Goal: Task Accomplishment & Management: Manage account settings

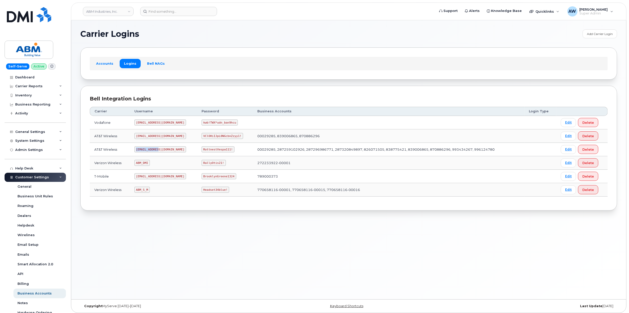
drag, startPoint x: 136, startPoint y: 150, endPoint x: 161, endPoint y: 151, distance: 24.6
click at [161, 151] on td "abm@dminc.com" at bounding box center [163, 149] width 67 height 13
copy code "abm@dminc.com"
drag, startPoint x: 187, startPoint y: 150, endPoint x: 215, endPoint y: 152, distance: 28.7
click at [215, 152] on code "RottnestVespa111!" at bounding box center [217, 149] width 33 height 6
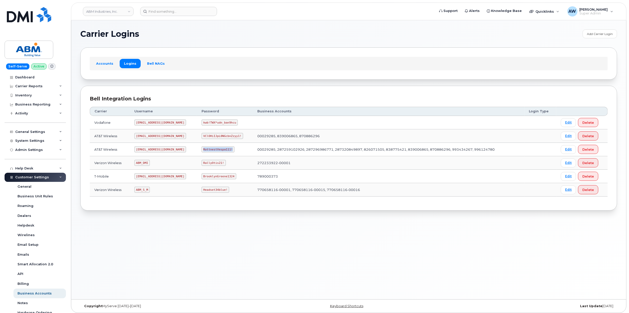
copy code "RottnestVespa111!"
drag, startPoint x: 137, startPoint y: 191, endPoint x: 148, endPoint y: 192, distance: 10.9
click at [148, 192] on code "ABM_S_M" at bounding box center [141, 189] width 15 height 6
click at [150, 192] on code "ABM_S_M" at bounding box center [141, 189] width 15 height 6
drag, startPoint x: 149, startPoint y: 192, endPoint x: 135, endPoint y: 192, distance: 14.7
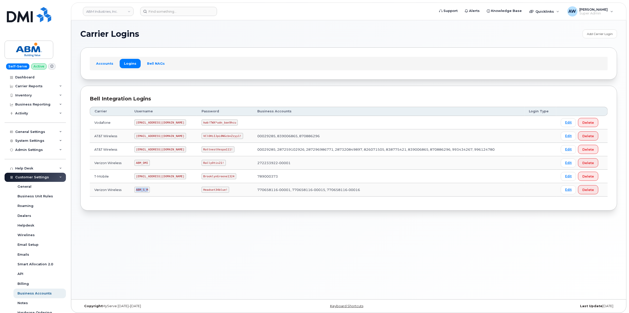
click at [135, 192] on td "ABM_S_M" at bounding box center [163, 189] width 67 height 13
copy code "ABM_S_M"
drag, startPoint x: 186, startPoint y: 190, endPoint x: 213, endPoint y: 195, distance: 27.8
click at [213, 195] on td "Headset34blue!" at bounding box center [225, 189] width 56 height 13
copy code "Headset34blue!"
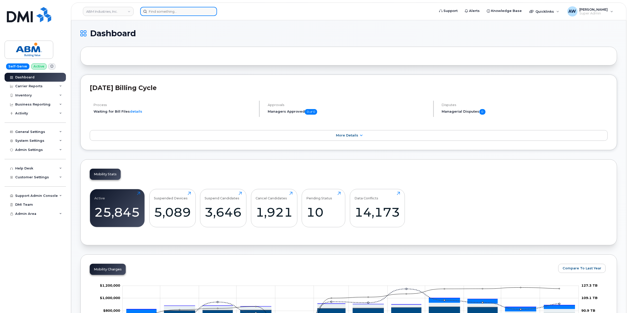
click at [164, 11] on input at bounding box center [178, 11] width 77 height 9
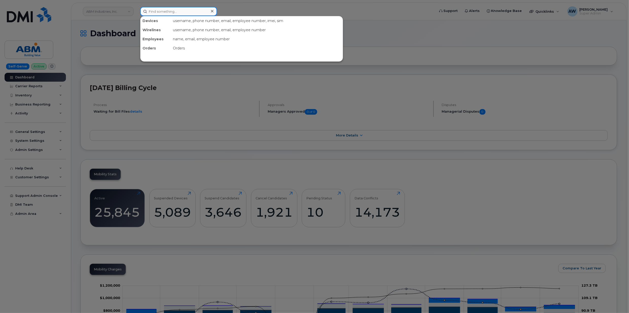
paste input "9382013748"
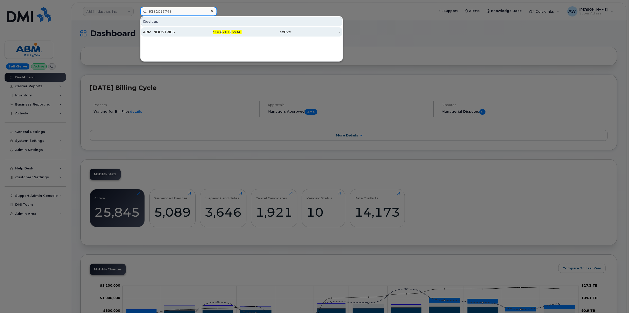
type input "9382013748"
click at [170, 31] on div "ABM INDUSTRIES" at bounding box center [167, 31] width 49 height 5
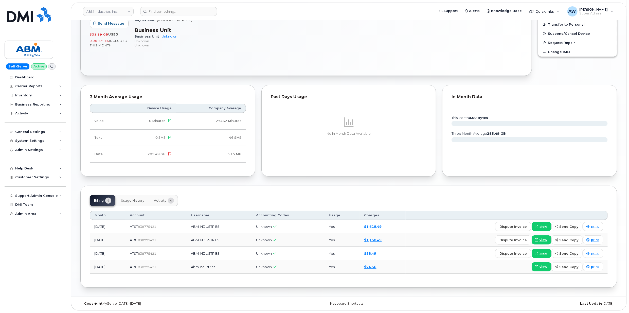
scroll to position [177, 0]
click at [133, 201] on span "Usage History" at bounding box center [132, 200] width 23 height 4
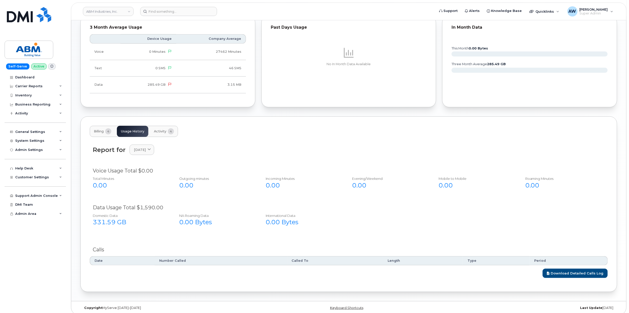
scroll to position [244, 0]
click at [150, 151] on div "[DATE]" at bounding box center [142, 149] width 16 height 5
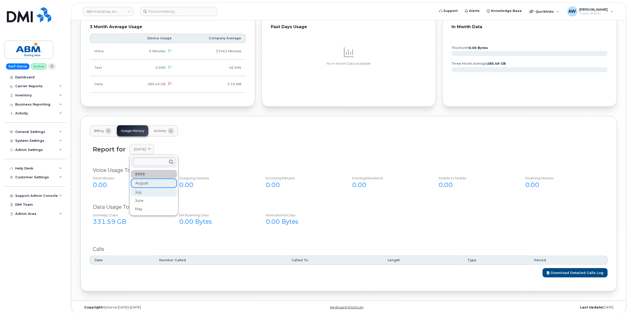
click at [151, 195] on div "July" at bounding box center [154, 192] width 46 height 8
click at [152, 147] on link "July 2025" at bounding box center [141, 149] width 25 height 10
click at [147, 199] on div "June" at bounding box center [154, 200] width 46 height 8
click at [152, 153] on link "June 2025" at bounding box center [141, 149] width 25 height 10
click at [150, 211] on div "May" at bounding box center [154, 209] width 46 height 8
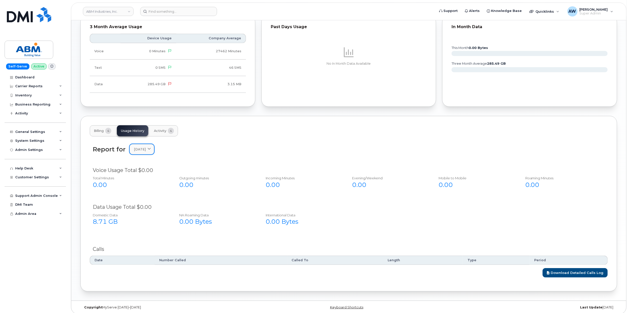
click at [151, 149] on icon at bounding box center [148, 148] width 3 height 3
click at [152, 185] on div "August" at bounding box center [154, 182] width 46 height 8
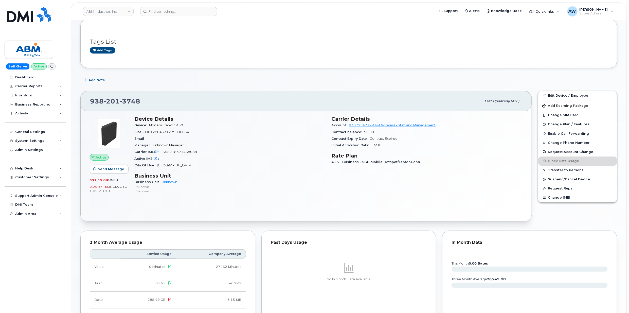
scroll to position [169, 0]
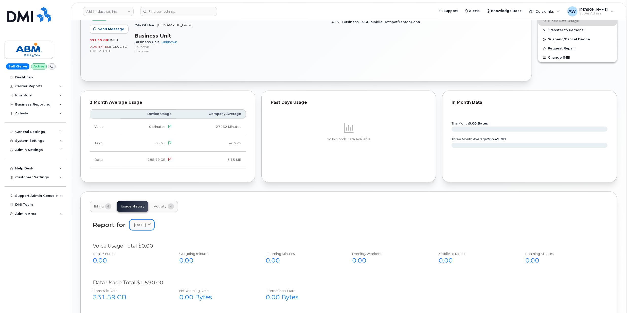
click at [144, 229] on link "August 2025" at bounding box center [141, 224] width 25 height 10
click at [149, 266] on div "July" at bounding box center [154, 267] width 46 height 8
click at [140, 230] on link "July 2025" at bounding box center [141, 224] width 25 height 10
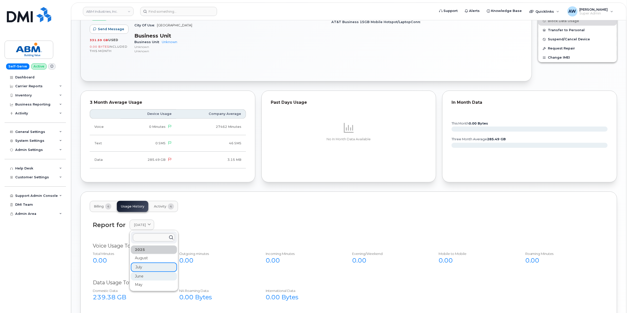
click at [145, 274] on div "June" at bounding box center [154, 276] width 46 height 8
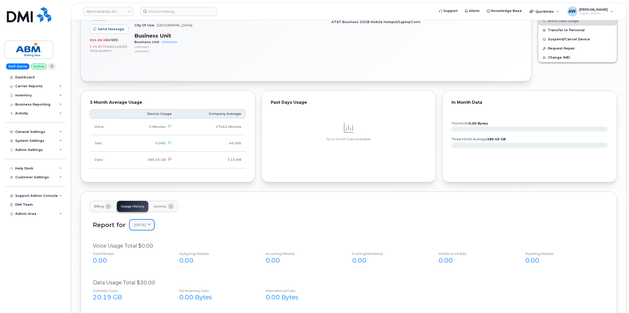
click at [151, 227] on span at bounding box center [149, 224] width 5 height 5
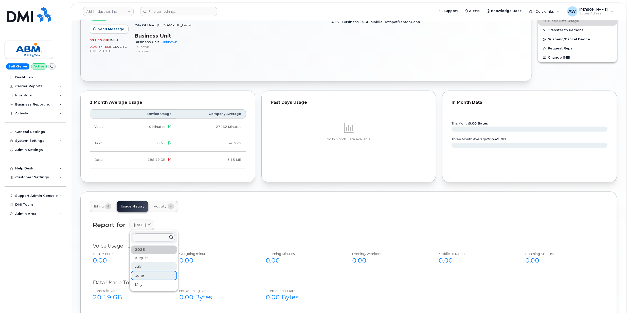
click at [156, 270] on div "July" at bounding box center [154, 266] width 46 height 8
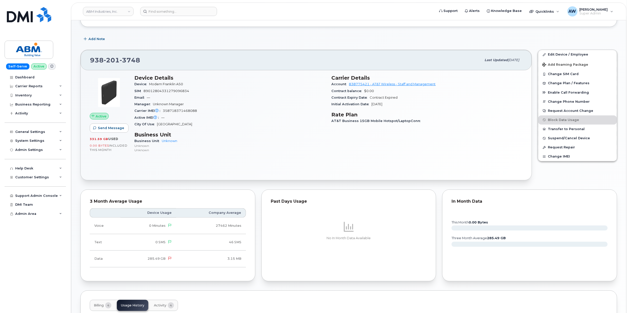
scroll to position [0, 0]
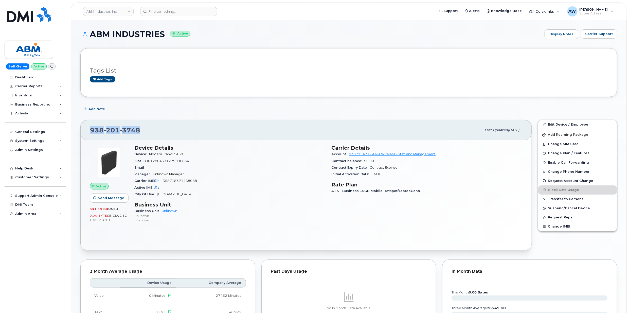
drag, startPoint x: 143, startPoint y: 129, endPoint x: 87, endPoint y: 133, distance: 55.9
click at [87, 133] on div "938 201 3748 Last updated Jul 25, 2025" at bounding box center [306, 130] width 451 height 20
copy span "[PHONE_NUMBER]"
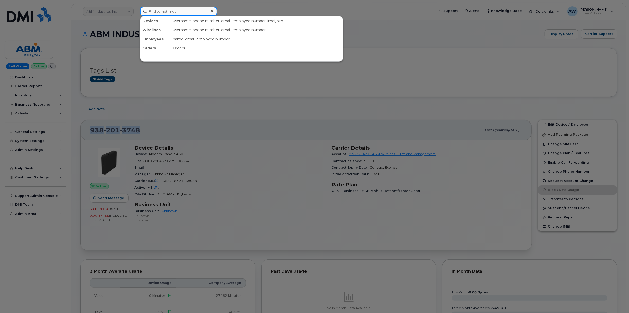
click at [182, 9] on input at bounding box center [178, 11] width 77 height 9
paste input "3522069768"
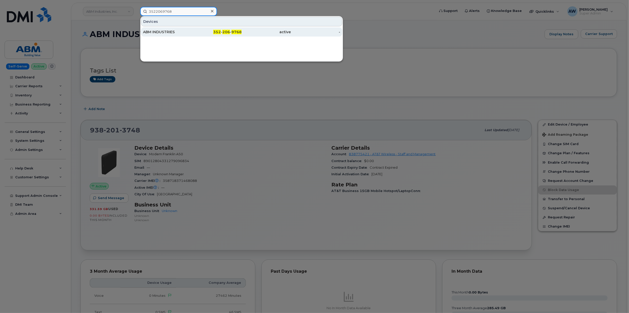
type input "3522069768"
click at [178, 31] on div "ABM INDUSTRIES" at bounding box center [167, 31] width 49 height 5
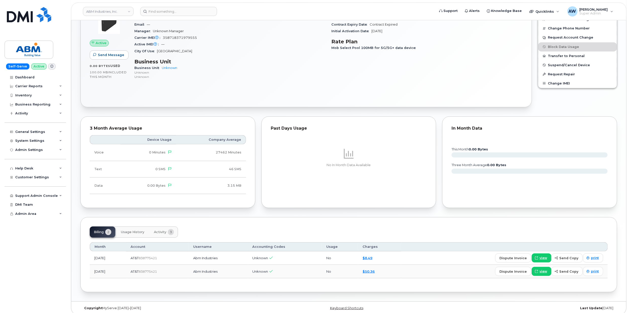
scroll to position [169, 0]
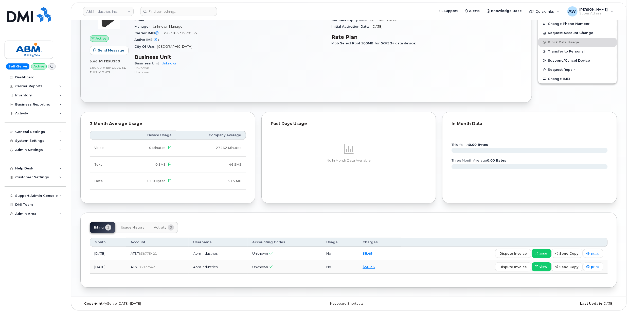
click at [122, 225] on span "Usage History" at bounding box center [132, 227] width 23 height 4
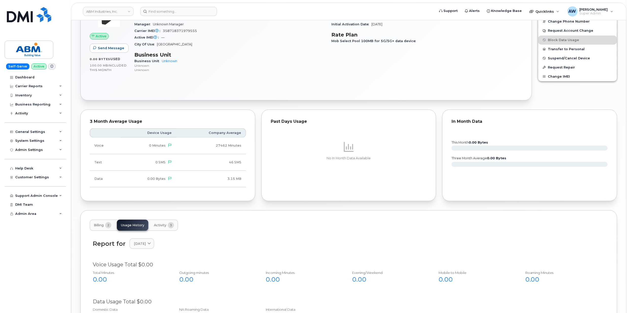
click at [158, 226] on span "Activity" at bounding box center [160, 225] width 12 height 4
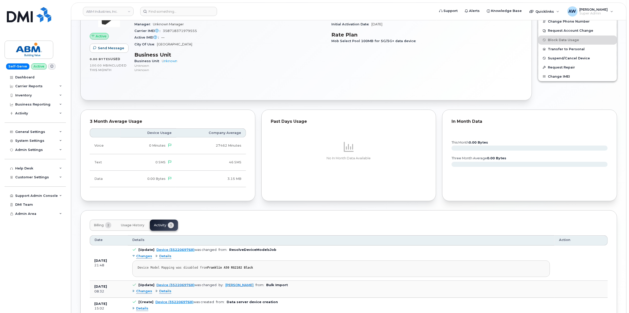
click at [95, 226] on span "Billing" at bounding box center [99, 225] width 10 height 4
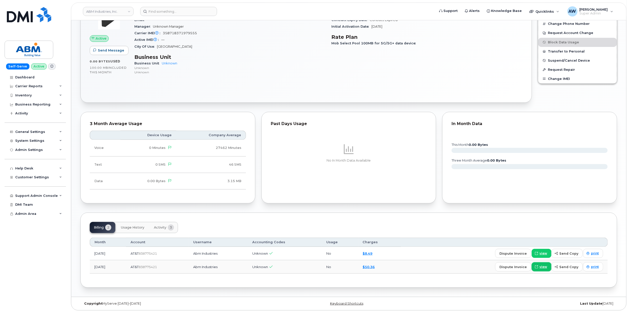
click at [542, 269] on link "view" at bounding box center [541, 266] width 20 height 9
click at [174, 12] on input at bounding box center [178, 11] width 77 height 9
paste input "2062579466"
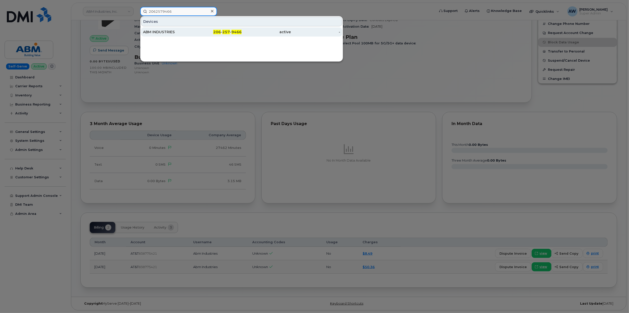
type input "2062579466"
click at [177, 31] on div "ABM INDUSTRIES" at bounding box center [167, 31] width 49 height 5
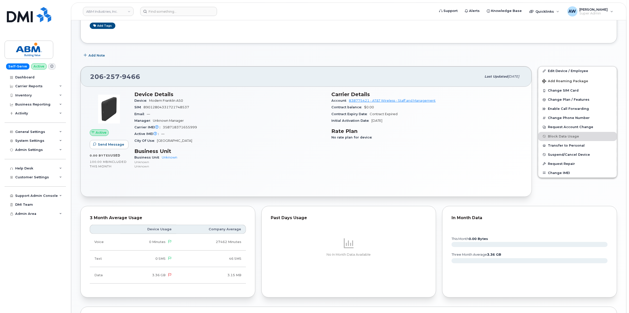
scroll to position [169, 0]
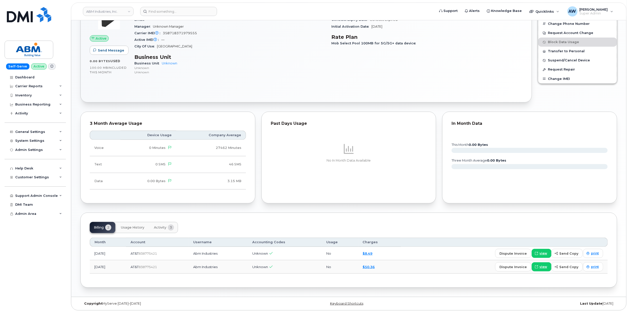
scroll to position [169, 0]
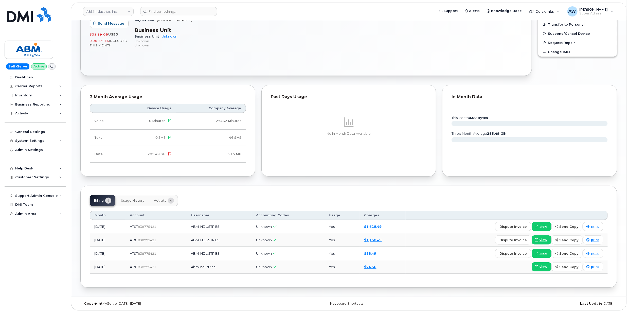
scroll to position [177, 0]
click at [138, 202] on span "Usage History" at bounding box center [132, 200] width 23 height 4
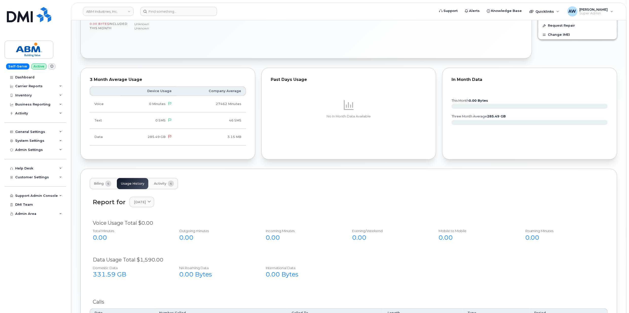
scroll to position [250, 0]
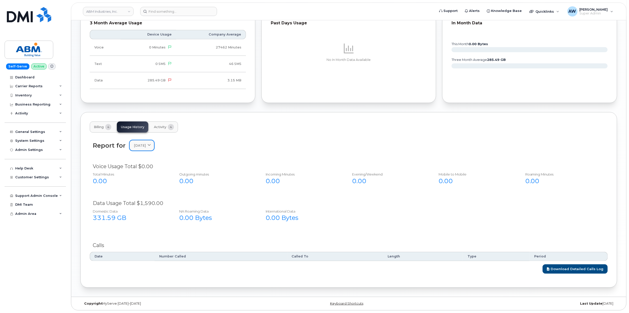
click at [145, 140] on link "[DATE]" at bounding box center [141, 145] width 25 height 10
click at [149, 203] on div "May" at bounding box center [154, 205] width 46 height 8
click at [146, 143] on span "[DATE]" at bounding box center [140, 145] width 12 height 5
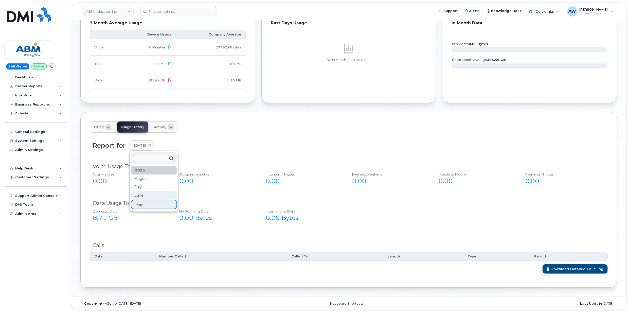
click at [149, 196] on div "June" at bounding box center [154, 195] width 46 height 8
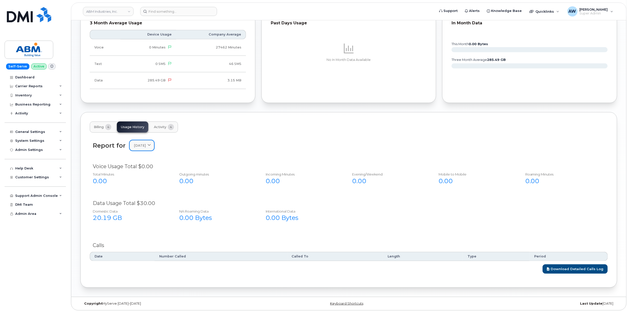
click at [146, 145] on span "[DATE]" at bounding box center [140, 145] width 12 height 5
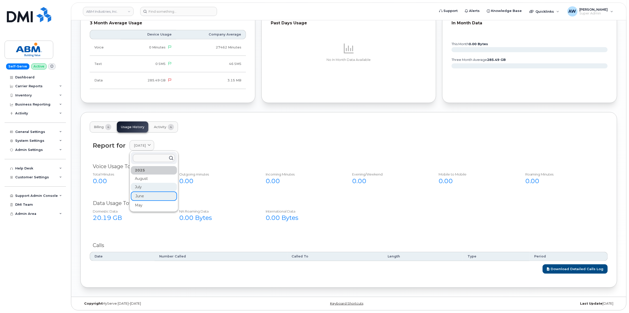
click at [149, 189] on div "July" at bounding box center [154, 187] width 46 height 8
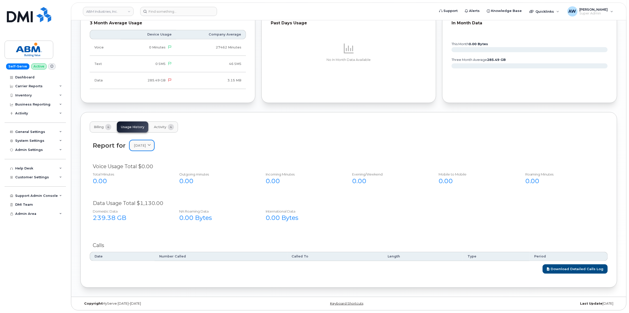
click at [146, 145] on span "[DATE]" at bounding box center [140, 145] width 12 height 5
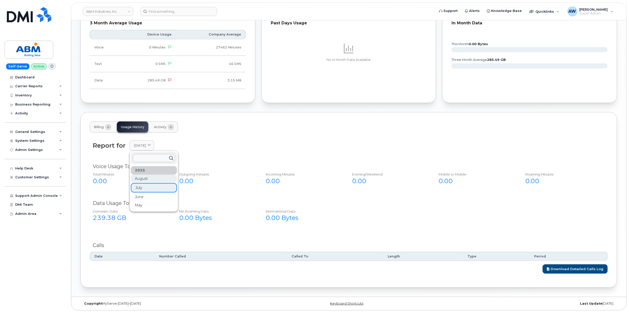
click at [151, 176] on div "August" at bounding box center [154, 178] width 46 height 8
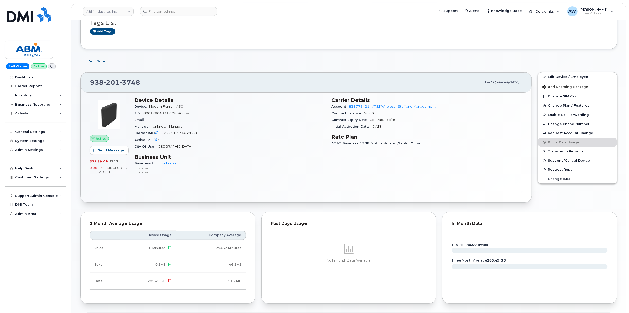
scroll to position [0, 0]
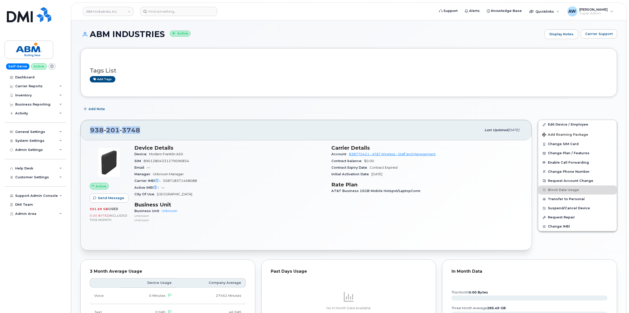
drag, startPoint x: 139, startPoint y: 129, endPoint x: 91, endPoint y: 129, distance: 47.6
click at [91, 129] on span "938 201 3748" at bounding box center [115, 130] width 50 height 8
copy span "938 201 3748"
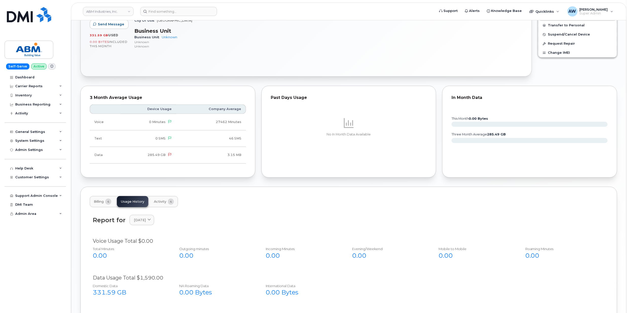
scroll to position [203, 0]
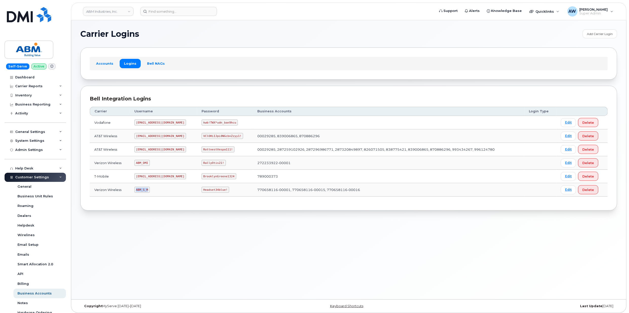
drag, startPoint x: 137, startPoint y: 191, endPoint x: 151, endPoint y: 192, distance: 14.4
click at [151, 192] on td "ABM_S_M" at bounding box center [163, 189] width 67 height 13
copy code "ABM_S_M"
drag, startPoint x: 186, startPoint y: 192, endPoint x: 210, endPoint y: 191, distance: 24.1
click at [210, 191] on code "Headset34blue!" at bounding box center [215, 189] width 28 height 6
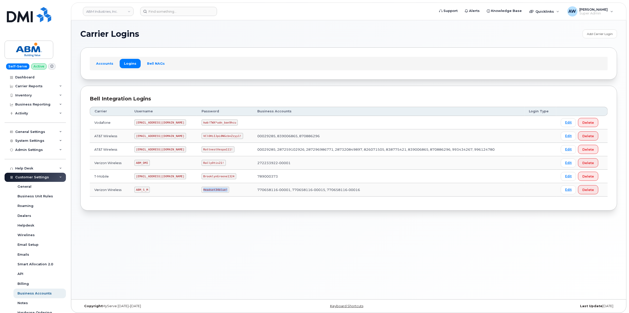
copy code "Headset34blue!"
drag, startPoint x: 138, startPoint y: 150, endPoint x: 161, endPoint y: 151, distance: 22.6
click at [161, 151] on td "[EMAIL_ADDRESS][DOMAIN_NAME]" at bounding box center [163, 149] width 67 height 13
copy code "[EMAIL_ADDRESS][DOMAIN_NAME]"
drag, startPoint x: 187, startPoint y: 149, endPoint x: 222, endPoint y: 149, distance: 35.2
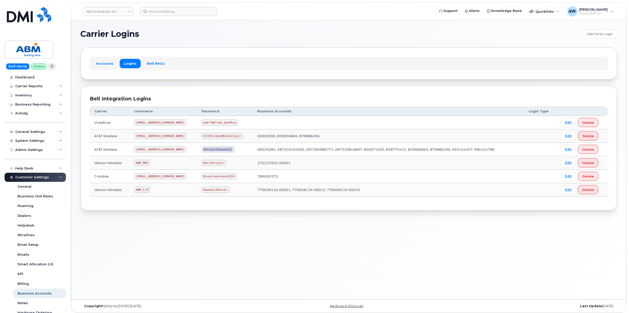
click at [222, 149] on td "RottnestVespa111!" at bounding box center [225, 149] width 56 height 13
copy code "RottnestVespa111!"
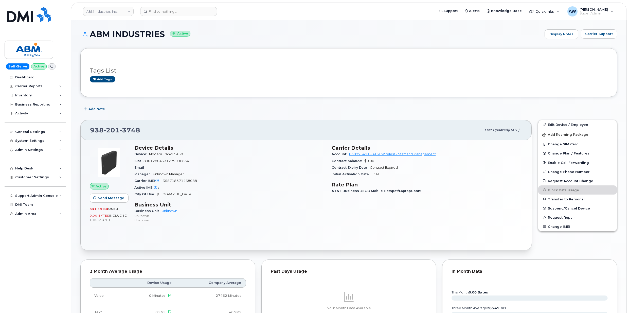
scroll to position [203, 0]
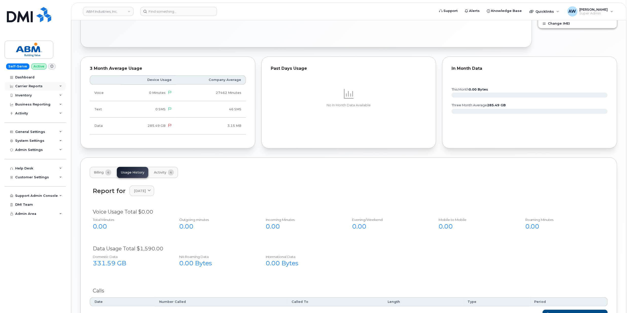
click at [32, 86] on div "Carrier Reports" at bounding box center [28, 86] width 27 height 4
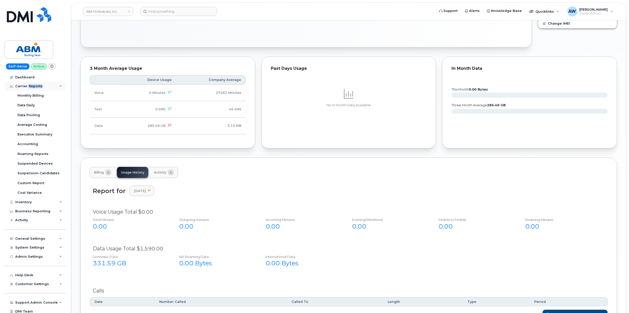
click at [32, 86] on div "Carrier Reports" at bounding box center [28, 86] width 27 height 4
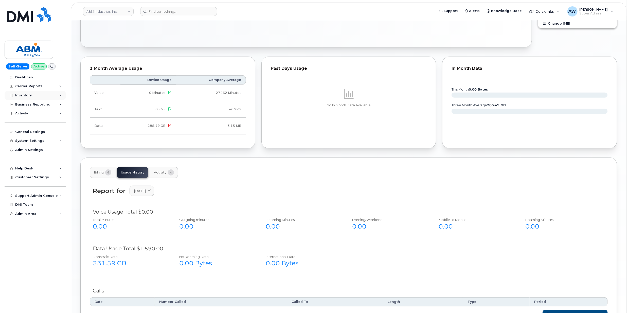
drag, startPoint x: 32, startPoint y: 86, endPoint x: 32, endPoint y: 94, distance: 7.6
click at [32, 94] on div "Inventory" at bounding box center [35, 95] width 61 height 9
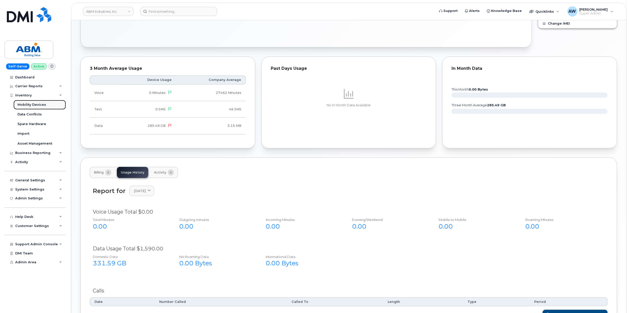
click at [42, 104] on div "Mobility Devices" at bounding box center [31, 104] width 29 height 5
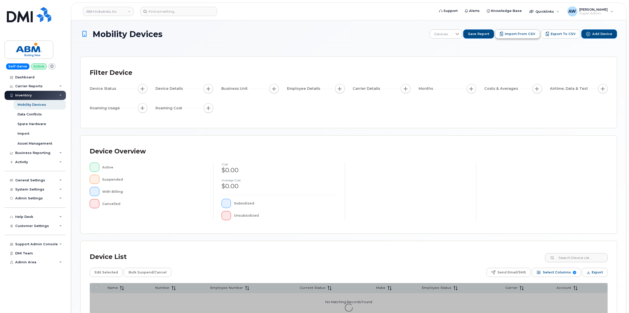
click at [521, 34] on span "Import from CSV" at bounding box center [519, 34] width 30 height 5
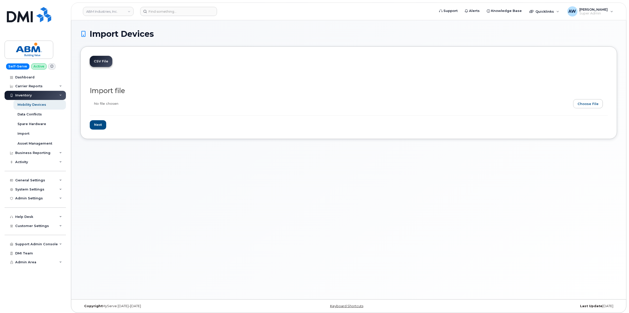
click at [592, 109] on input "file" at bounding box center [347, 105] width 514 height 12
type input "C:\fakepath\Verizon Bulk Cancellation [DATE].xlsx"
click at [99, 123] on input "Next" at bounding box center [98, 124] width 16 height 9
type input "Loading..."
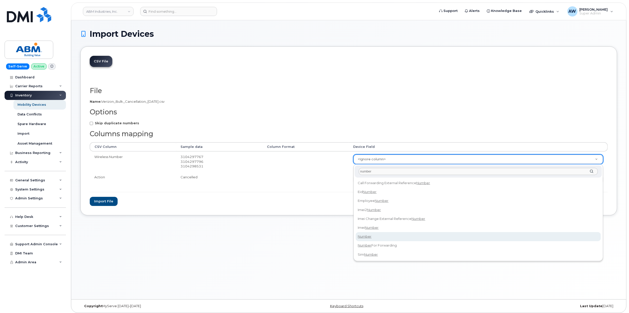
type input "number"
select select "number"
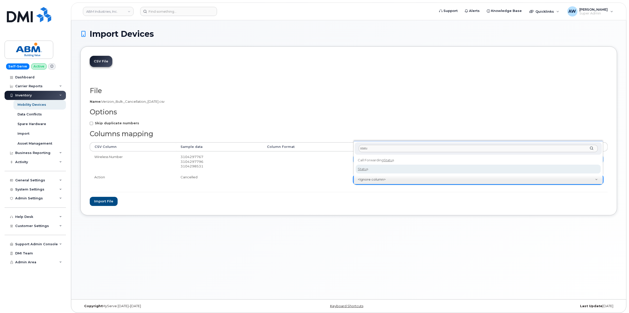
type input "statu"
select select "status"
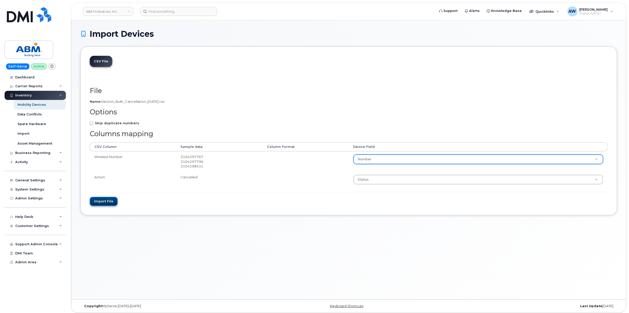
click at [109, 201] on button "Import file" at bounding box center [104, 201] width 28 height 9
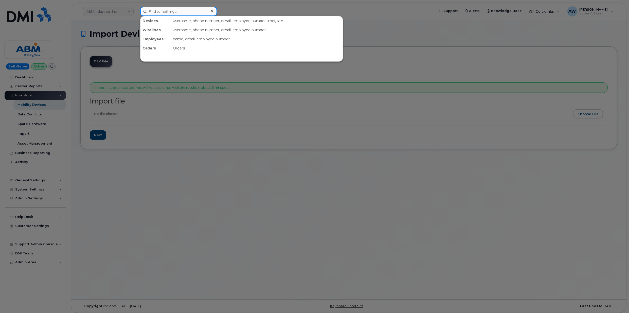
click at [169, 8] on input at bounding box center [178, 11] width 77 height 9
paste input "6504174276"
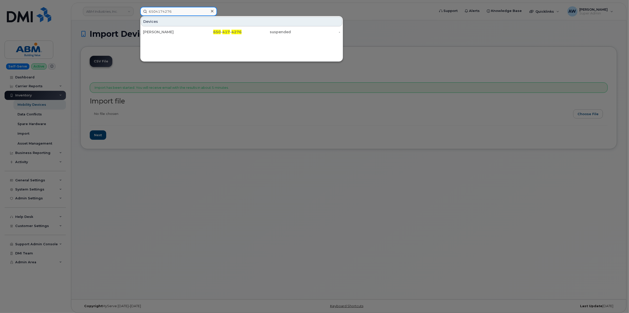
type input "6504174276"
click at [223, 143] on div at bounding box center [314, 156] width 629 height 313
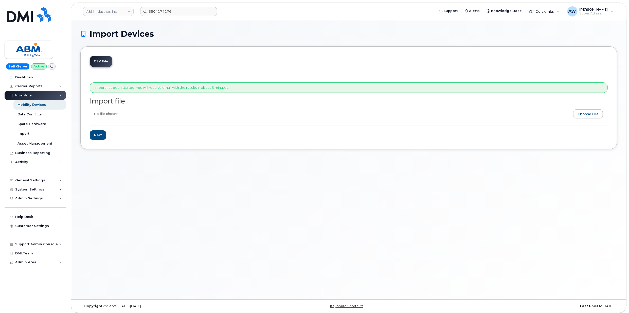
click at [593, 112] on input "file" at bounding box center [347, 115] width 514 height 12
type input "C:\fakepath\Verizon Bulk Cancellation [DATE].xlsx"
click at [96, 136] on input "Next" at bounding box center [98, 134] width 16 height 9
type input "Loading..."
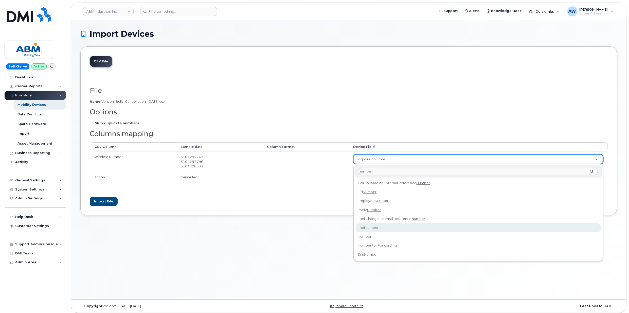
type input "number"
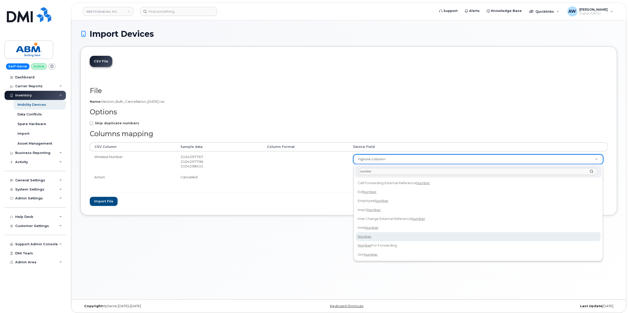
select select "number"
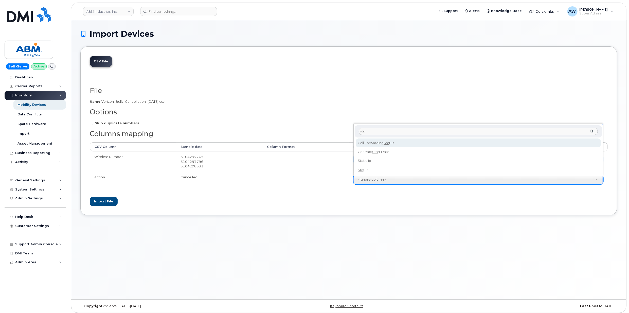
type input "sta"
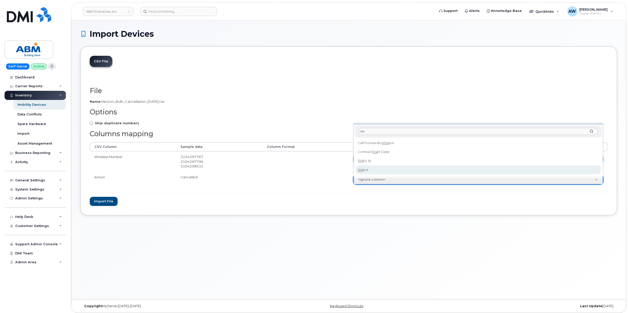
select select "status"
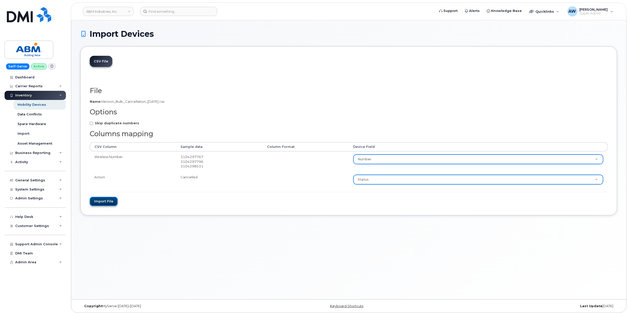
click at [113, 205] on button "Import file" at bounding box center [104, 201] width 28 height 9
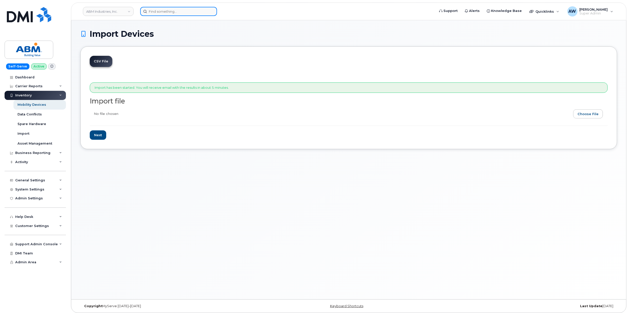
click at [177, 13] on input at bounding box center [178, 11] width 77 height 9
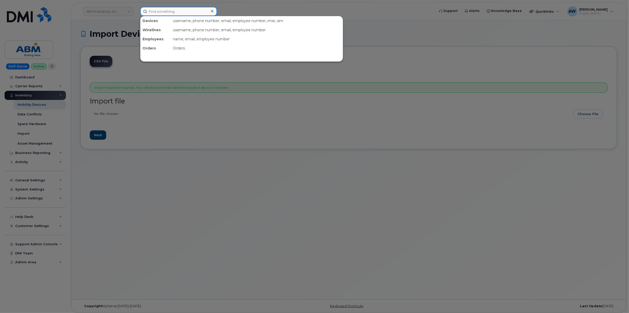
paste input "6504174276"
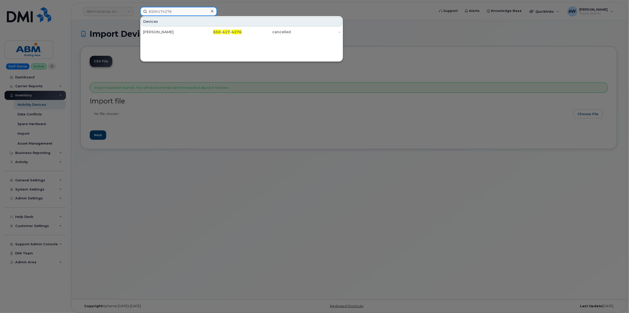
type input "6504174276"
click at [229, 121] on div at bounding box center [314, 156] width 629 height 313
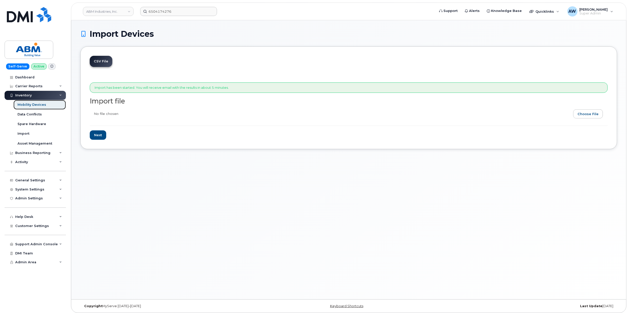
click at [44, 105] on div "Mobility Devices" at bounding box center [31, 104] width 29 height 5
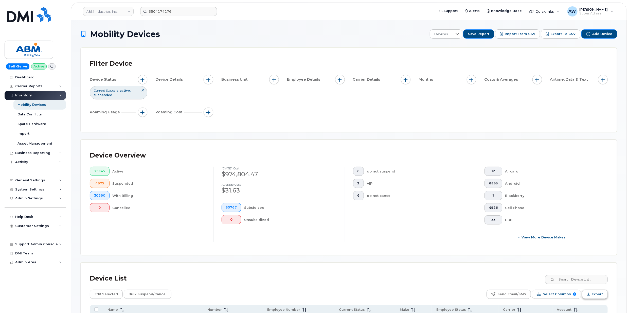
click at [600, 294] on span "Export" at bounding box center [596, 294] width 11 height 8
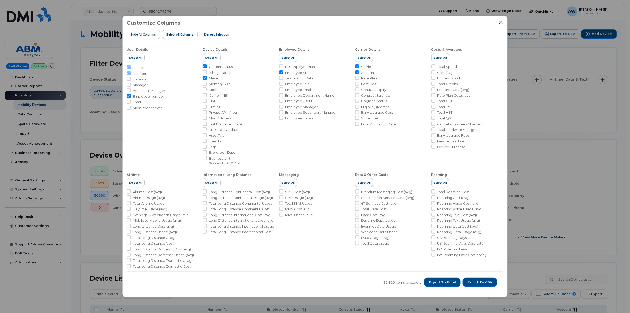
click at [366, 81] on ul "Carrier Account Rate Plan Features Contract Expiry Contract Balance Upgrade Sta…" at bounding box center [391, 95] width 72 height 62
click at [364, 85] on span "Features" at bounding box center [368, 84] width 15 height 5
click at [359, 85] on input "Features" at bounding box center [357, 84] width 4 height 4
checkbox input "true"
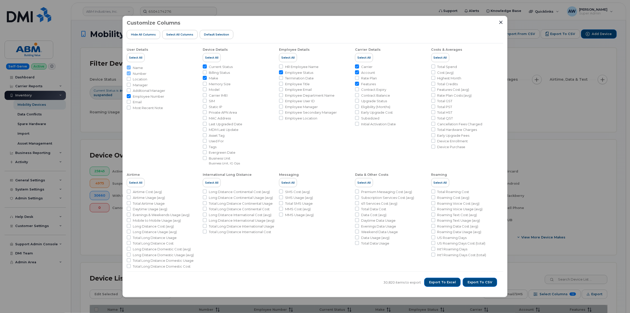
click at [301, 72] on span "Employee Status" at bounding box center [299, 72] width 28 height 5
click at [283, 72] on input "Employee Status" at bounding box center [281, 72] width 4 height 4
checkbox input "false"
click at [146, 97] on span "Employee Number" at bounding box center [148, 96] width 31 height 5
click at [131, 97] on input "Employee Number" at bounding box center [129, 96] width 4 height 4
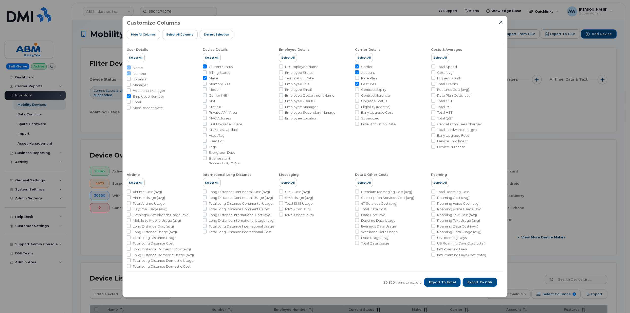
checkbox input "false"
click at [205, 78] on input "Make" at bounding box center [205, 78] width 4 height 4
checkbox input "false"
click at [209, 66] on span "Current Status" at bounding box center [221, 66] width 24 height 5
click at [207, 66] on input "Current Status" at bounding box center [205, 66] width 4 height 4
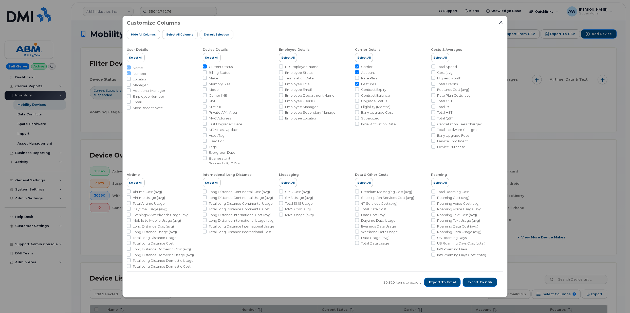
checkbox input "false"
click at [454, 282] on span "Export to Excel" at bounding box center [442, 282] width 27 height 5
